Goal: Task Accomplishment & Management: Use online tool/utility

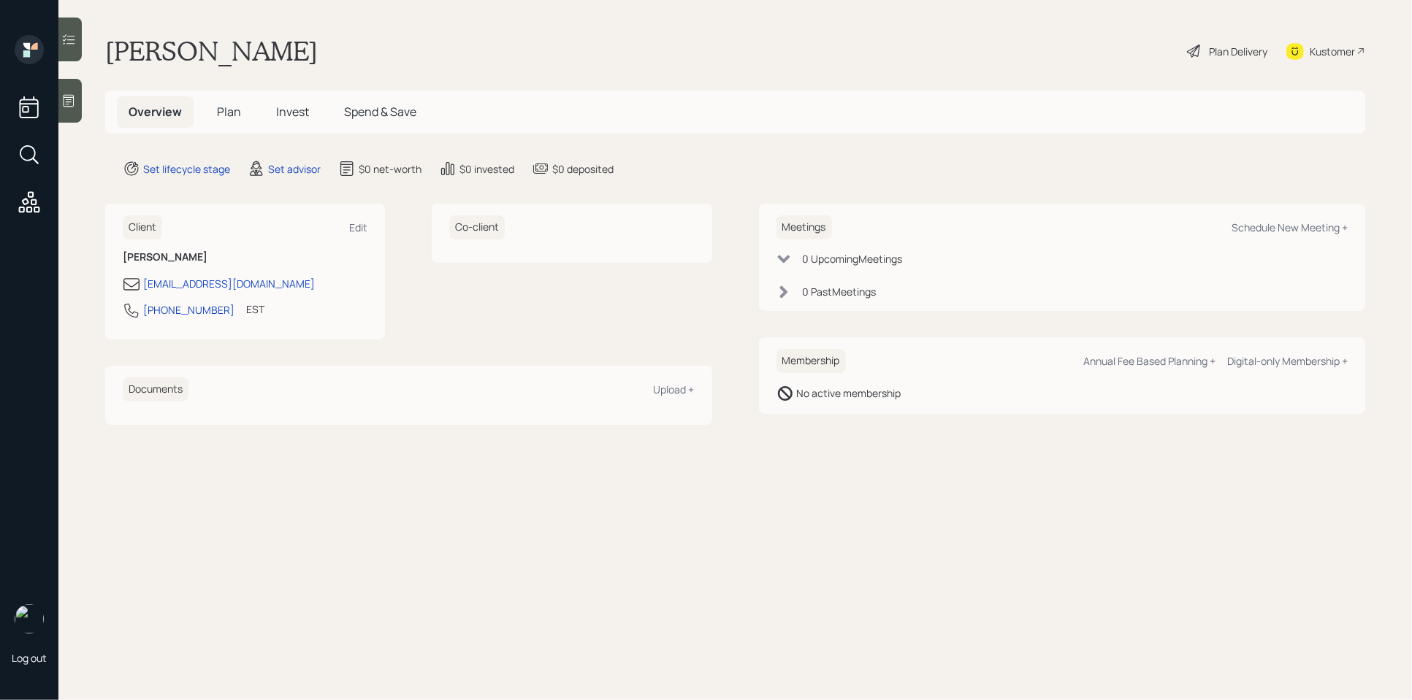
click at [71, 99] on icon at bounding box center [69, 101] width 11 height 12
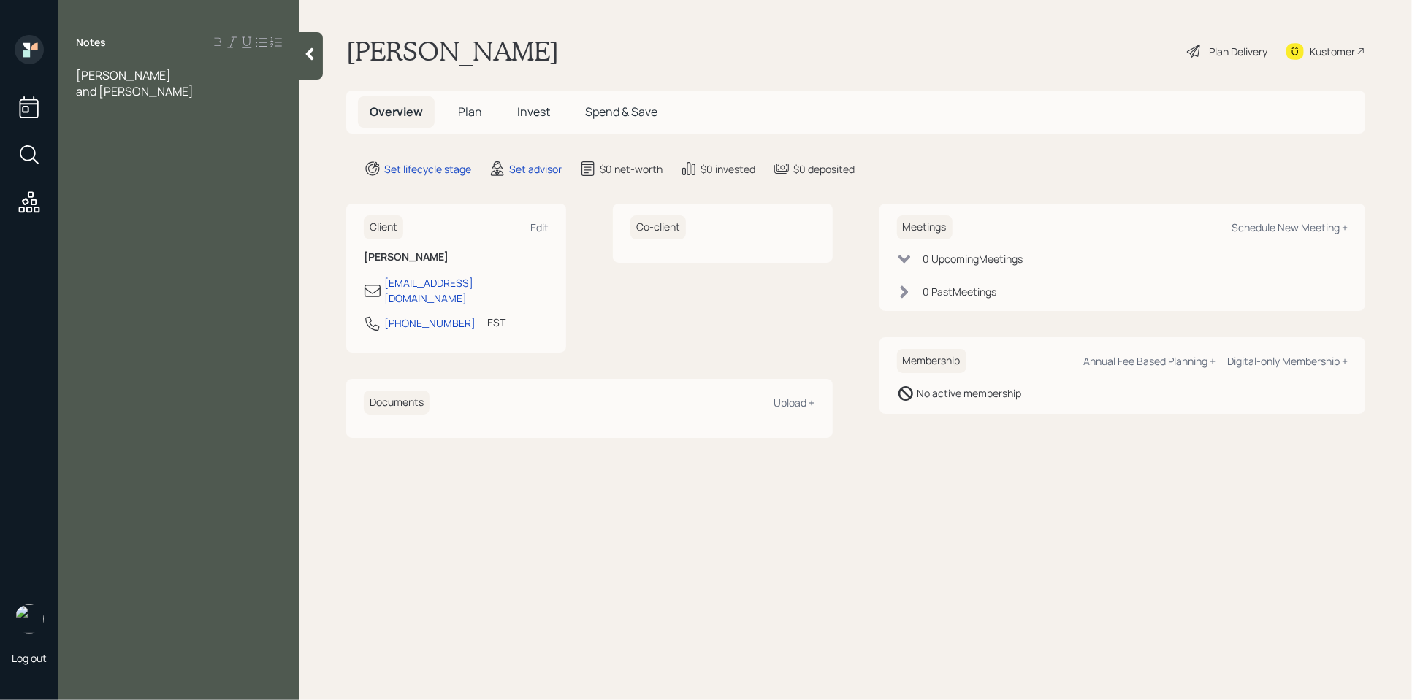
click at [167, 89] on div "and William" at bounding box center [179, 91] width 206 height 16
click at [178, 94] on div "and William" at bounding box center [179, 91] width 206 height 16
click at [124, 72] on div "lynn" at bounding box center [179, 75] width 206 height 16
click at [206, 72] on div "lynn 61" at bounding box center [179, 75] width 206 height 16
click at [207, 86] on div "and William age 62" at bounding box center [179, 99] width 206 height 32
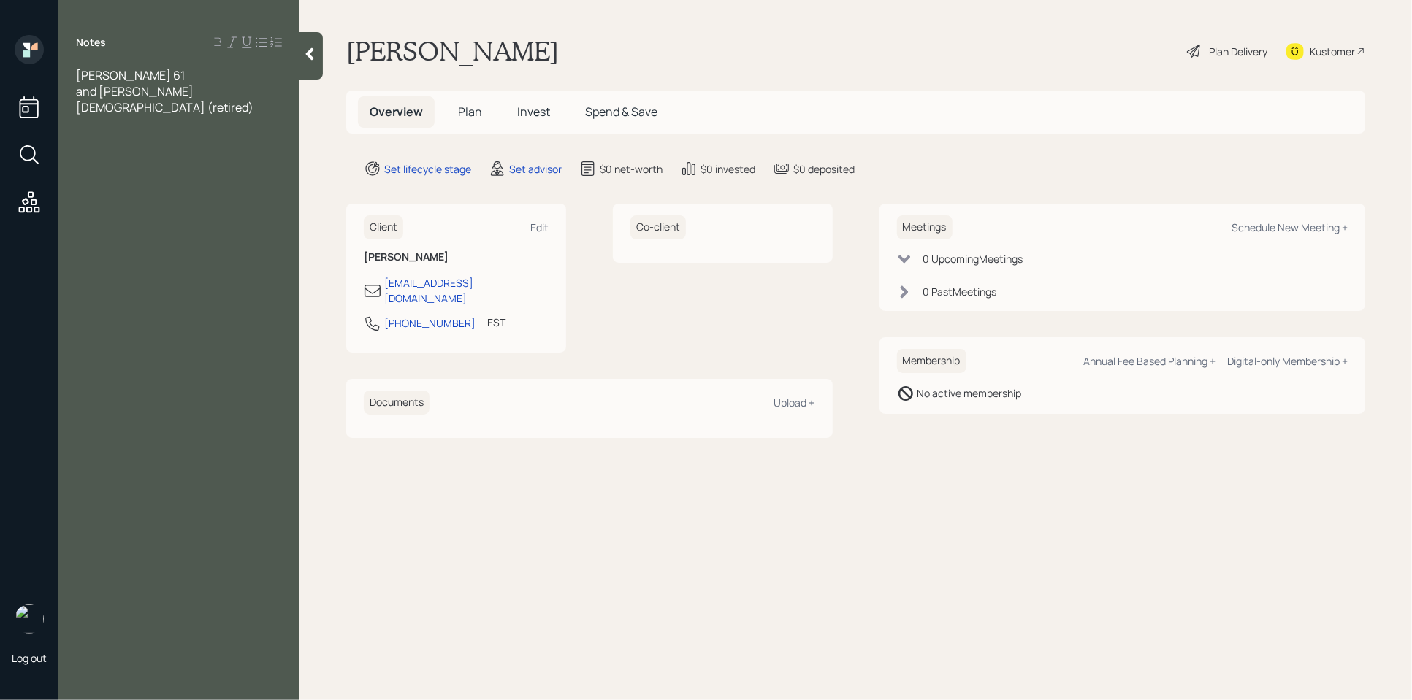
click at [174, 63] on div "Notes lynn 61 and William age 62 (retired)" at bounding box center [178, 359] width 241 height 648
click at [164, 72] on div "lynn 61" at bounding box center [179, 75] width 206 height 16
click at [261, 90] on div "and William age 62 (retired)" at bounding box center [179, 99] width 206 height 32
click at [141, 148] on div at bounding box center [179, 156] width 206 height 16
click at [149, 130] on div "lynn 61 (disability) and William, age 62 (retired) TIAA- 62k" at bounding box center [179, 115] width 206 height 96
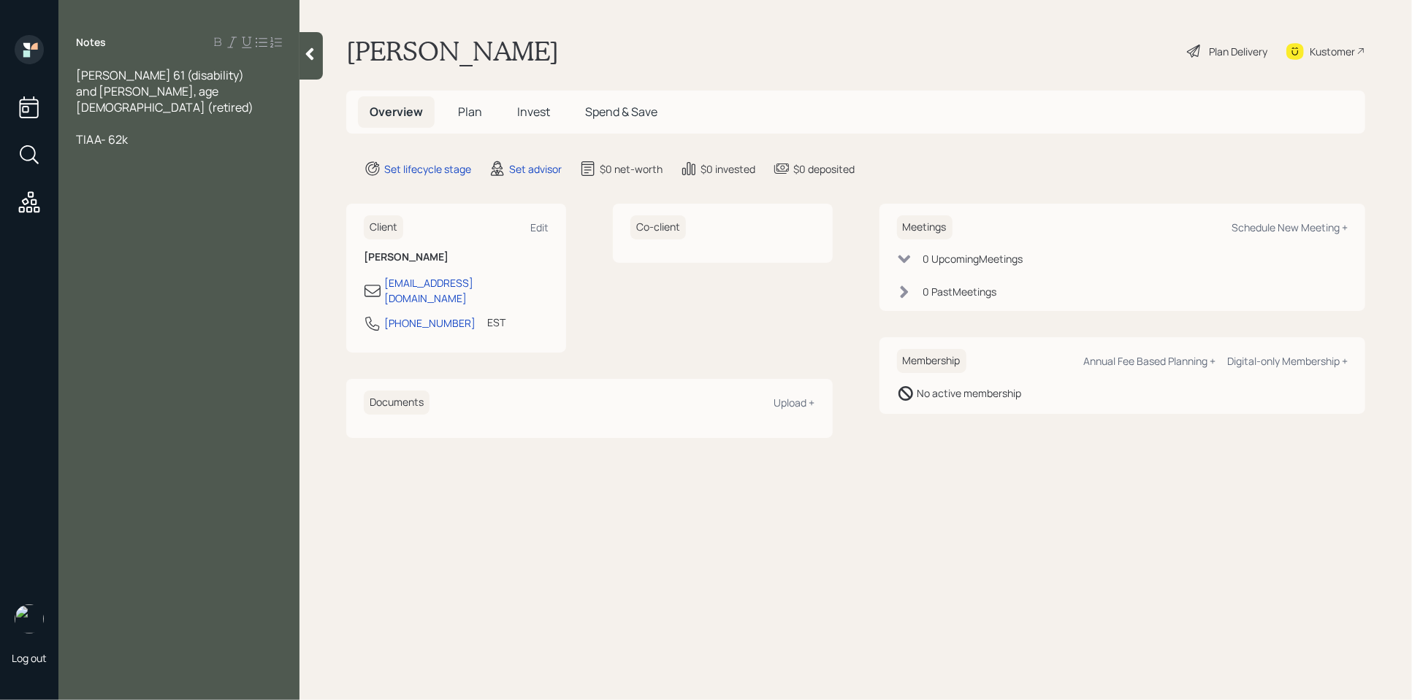
click at [99, 131] on span "TIAA- 62k" at bounding box center [102, 139] width 52 height 16
click at [183, 148] on div at bounding box center [179, 156] width 206 height 16
click at [95, 115] on div at bounding box center [179, 123] width 206 height 16
click at [150, 148] on div "TIAA- 62k" at bounding box center [179, 156] width 206 height 16
click at [164, 115] on div at bounding box center [179, 123] width 206 height 16
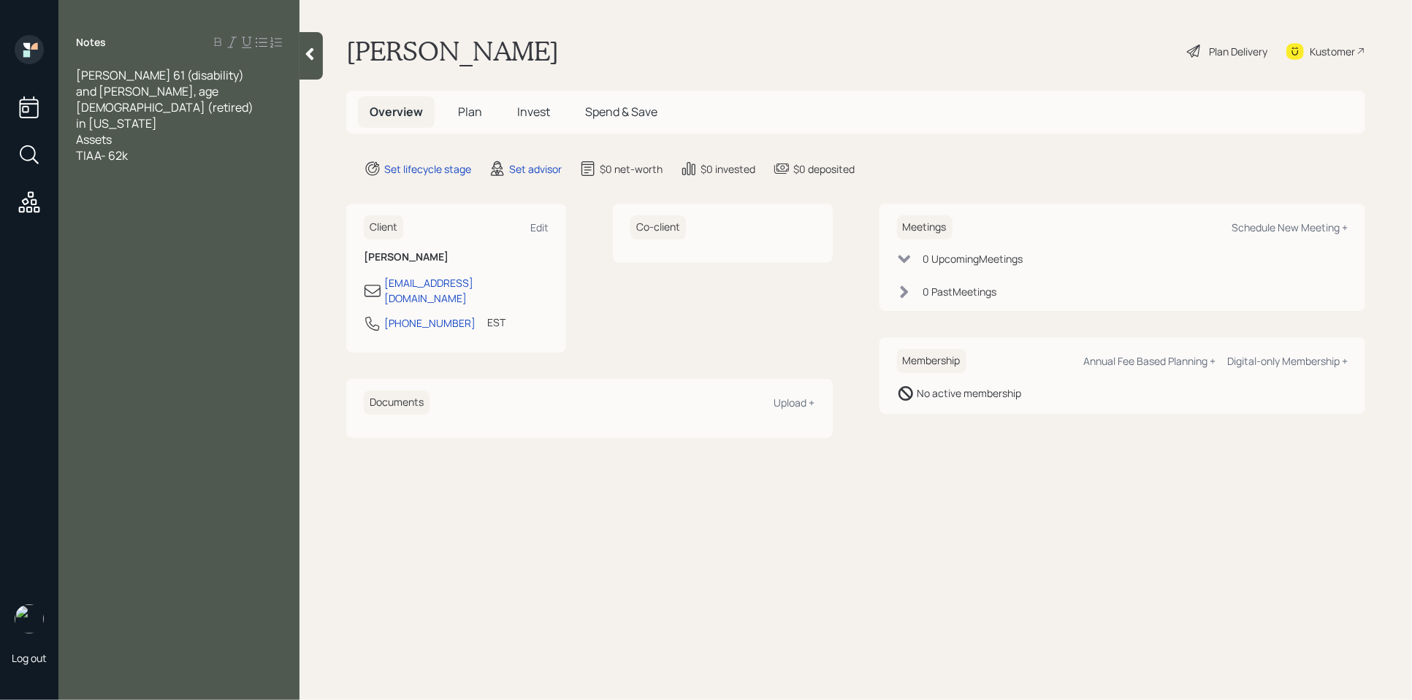
click at [74, 108] on div "lynn 61 (disability) and William, age 62 (retired) in Rhode island Assets TIAA-…" at bounding box center [178, 131] width 241 height 129
click at [76, 115] on span "in Rhode island" at bounding box center [116, 123] width 81 height 16
click at [158, 148] on div "TIAA- 62k" at bounding box center [179, 156] width 206 height 16
click at [136, 212] on div "SS" at bounding box center [179, 220] width 206 height 16
click at [199, 228] on div "Disability - 1900" at bounding box center [179, 236] width 206 height 16
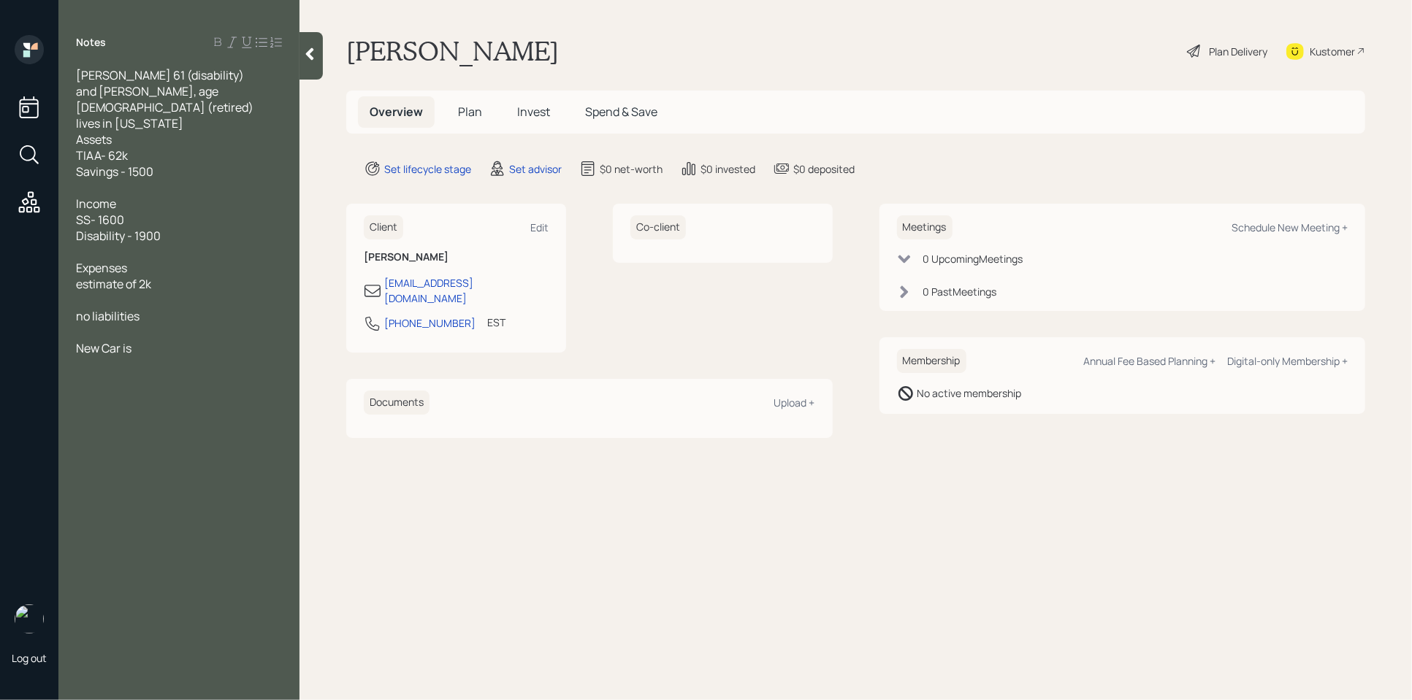
click at [185, 356] on div at bounding box center [179, 364] width 206 height 16
click at [177, 338] on div "lynn 61 (disability) and William, age 62 (retired) lives in Rhode island Assets…" at bounding box center [179, 227] width 206 height 321
click at [158, 340] on div "New Car is" at bounding box center [179, 348] width 206 height 16
click at [261, 340] on div "New Car is somthing they want" at bounding box center [179, 348] width 206 height 16
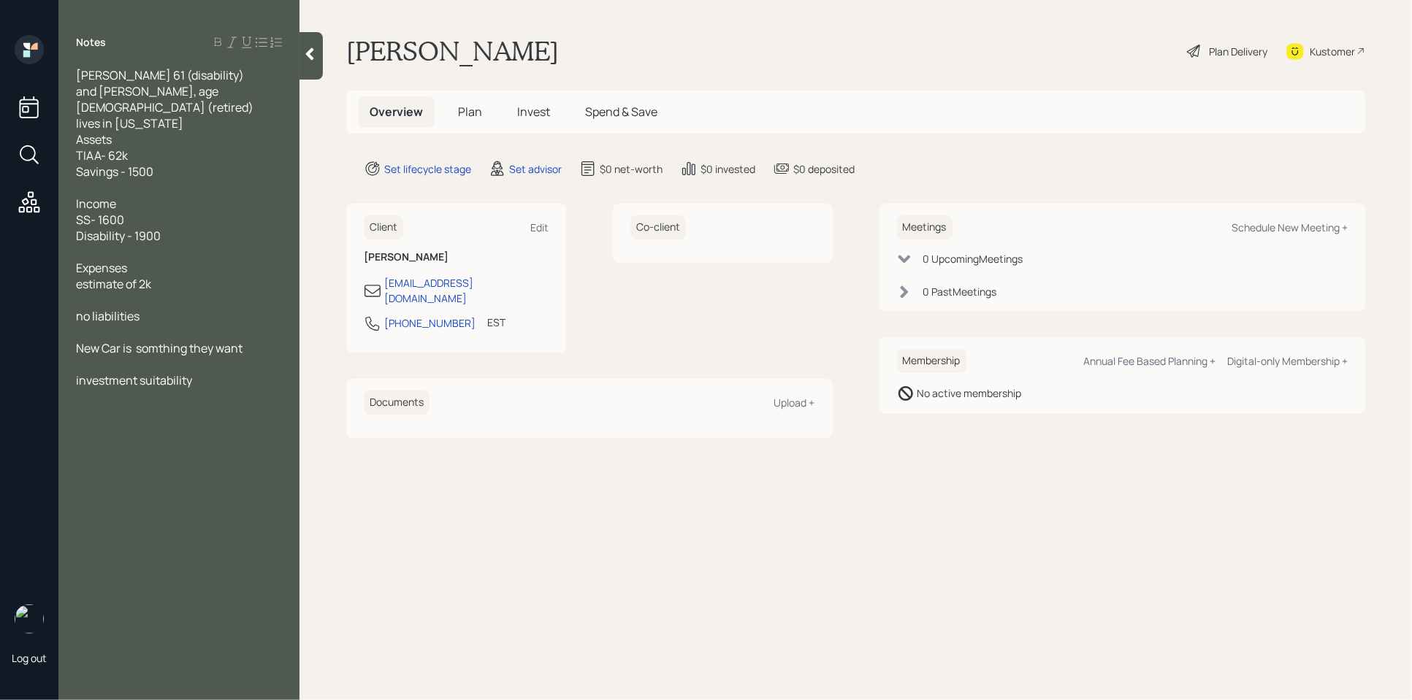
drag, startPoint x: 326, startPoint y: 516, endPoint x: 329, endPoint y: 504, distance: 12.0
click at [326, 516] on main "Lynn lord Plan Delivery Kustomer Overview Plan Invest Spend & Save Set lifecycl…" at bounding box center [855, 350] width 1112 height 700
click at [307, 41] on div at bounding box center [310, 55] width 23 height 47
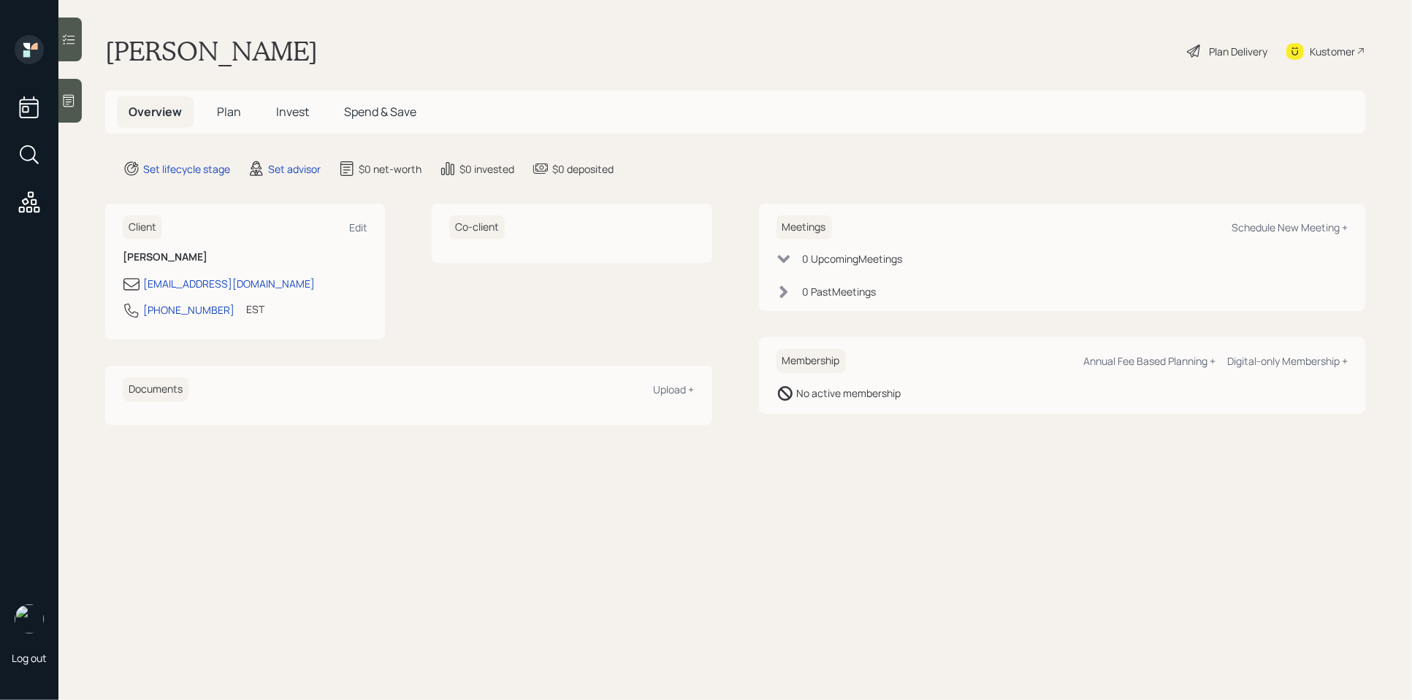
click at [1348, 47] on div "Kustomer" at bounding box center [1332, 51] width 45 height 15
click at [1287, 232] on div "Schedule New Meeting +" at bounding box center [1289, 228] width 116 height 14
select select "round-robin"
